Goal: Browse casually

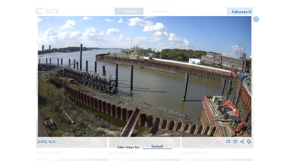
click at [220, 21] on icon at bounding box center [256, 19] width 6 height 6
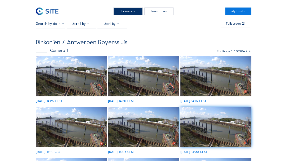
click at [54, 11] on img at bounding box center [47, 12] width 23 height 8
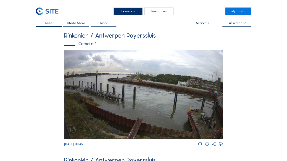
click at [121, 83] on img at bounding box center [143, 95] width 159 height 90
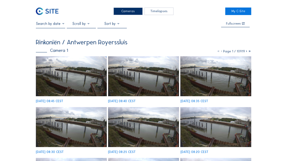
click at [75, 75] on img at bounding box center [71, 76] width 71 height 40
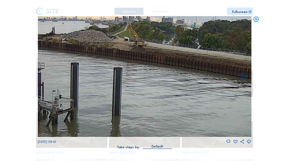
drag, startPoint x: 140, startPoint y: 61, endPoint x: 128, endPoint y: 38, distance: 26.7
click at [128, 38] on img at bounding box center [145, 76] width 214 height 121
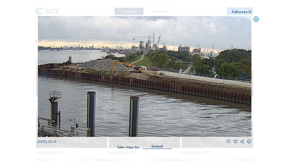
drag, startPoint x: 100, startPoint y: 63, endPoint x: 113, endPoint y: 83, distance: 24.3
click at [113, 83] on img at bounding box center [145, 76] width 214 height 121
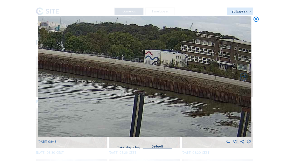
drag, startPoint x: 195, startPoint y: 94, endPoint x: 58, endPoint y: 73, distance: 138.8
click at [58, 73] on img at bounding box center [145, 76] width 214 height 121
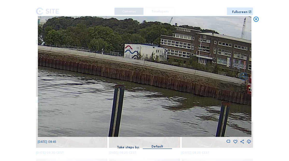
drag, startPoint x: 201, startPoint y: 97, endPoint x: 78, endPoint y: 79, distance: 124.5
click at [78, 79] on img at bounding box center [145, 76] width 214 height 121
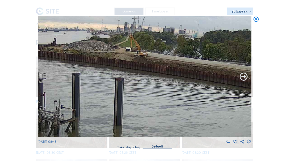
drag, startPoint x: 50, startPoint y: 52, endPoint x: 241, endPoint y: 79, distance: 192.4
click at [220, 83] on div "Scroll to travel through time | Press 'Alt' Button + Scroll to Zoom | Click and…" at bounding box center [144, 80] width 289 height 161
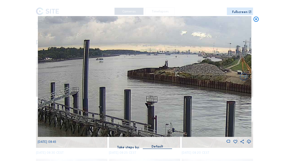
drag, startPoint x: 111, startPoint y: 66, endPoint x: 216, endPoint y: 92, distance: 108.8
click at [216, 92] on img at bounding box center [145, 76] width 214 height 121
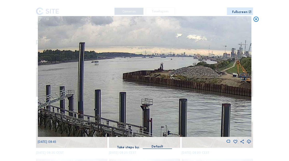
click at [220, 19] on icon at bounding box center [256, 19] width 6 height 6
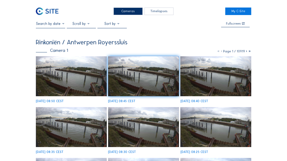
click at [86, 76] on img at bounding box center [71, 76] width 71 height 40
